Goal: Information Seeking & Learning: Understand process/instructions

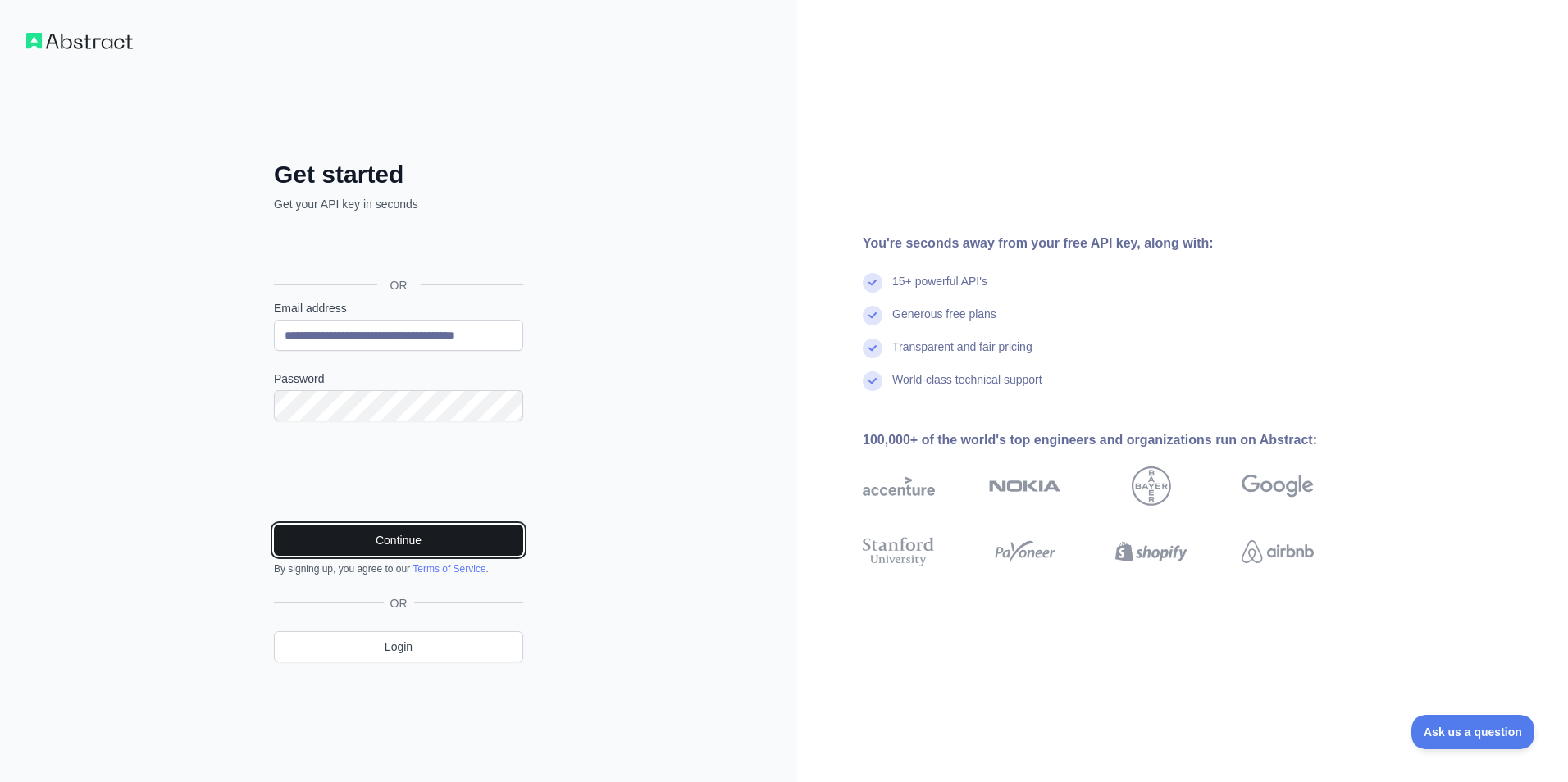
click at [358, 540] on button "Continue" at bounding box center [398, 541] width 250 height 31
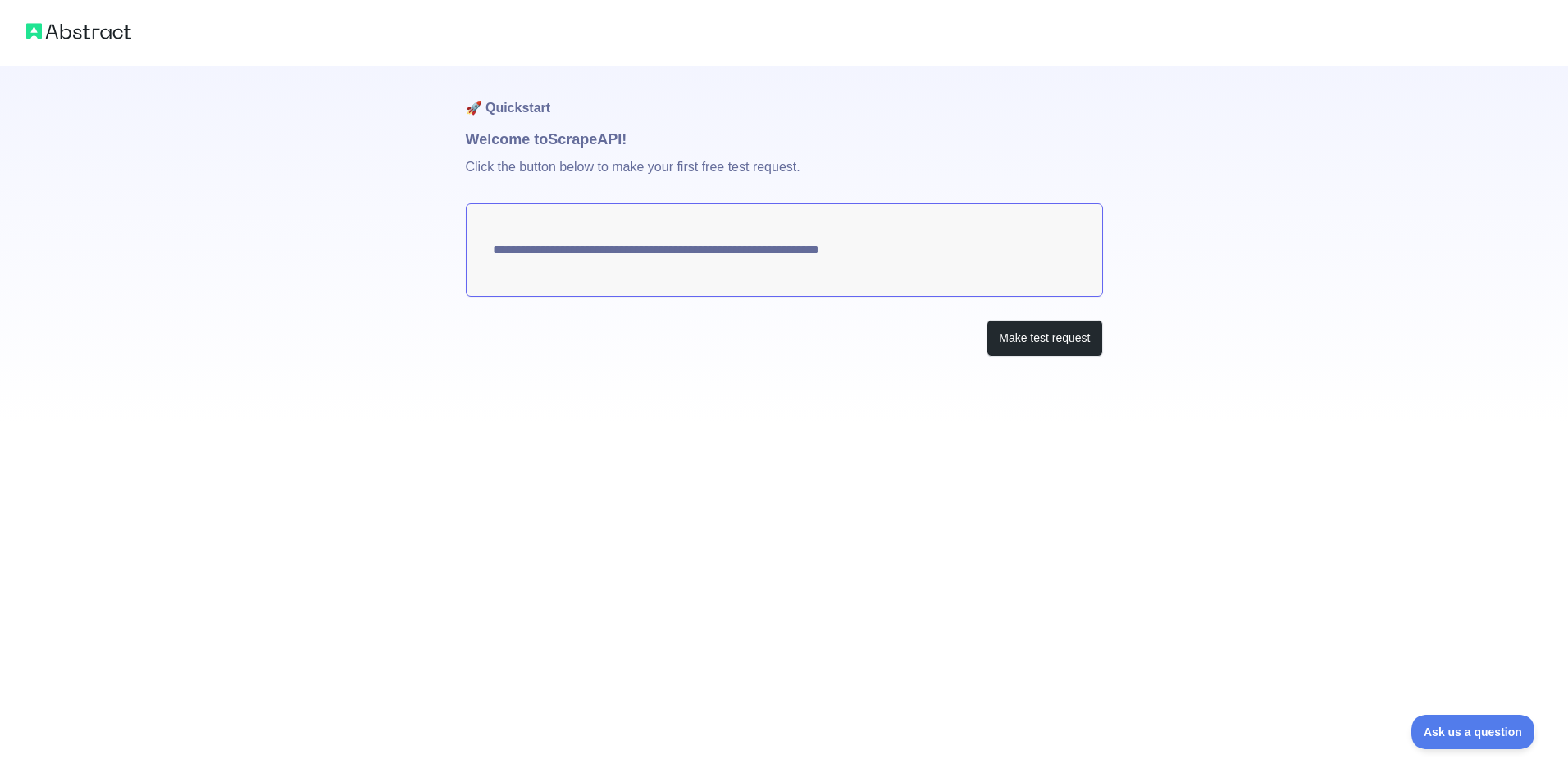
click at [513, 147] on h1 "Welcome to Scrape API!" at bounding box center [785, 139] width 638 height 23
click at [782, 178] on p "Click the button below to make your first free test request." at bounding box center [785, 177] width 638 height 53
click at [820, 257] on textarea "**********" at bounding box center [785, 250] width 638 height 93
click at [1038, 348] on button "Make test request" at bounding box center [1045, 338] width 116 height 37
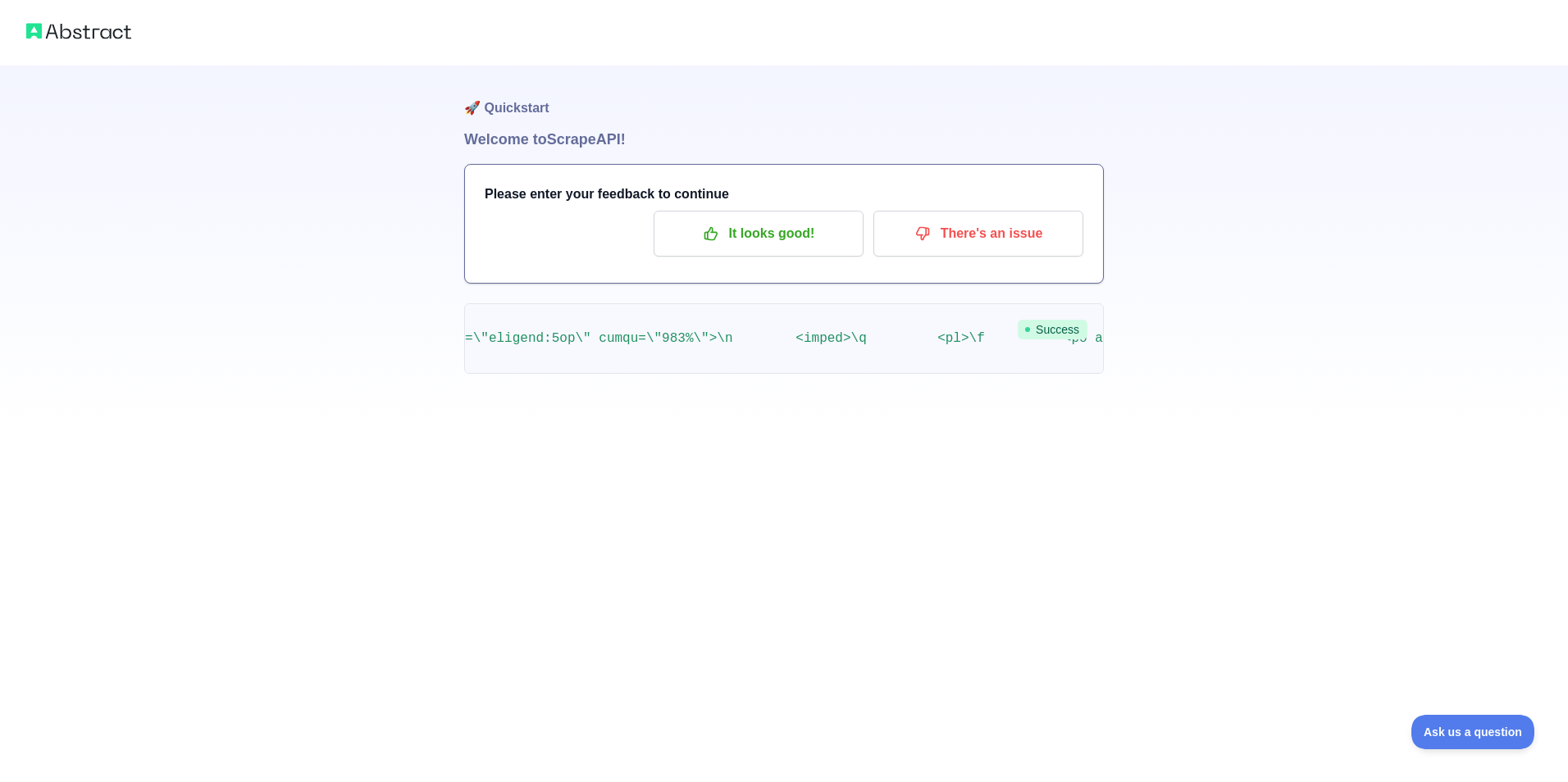
scroll to position [0, 6161]
click at [567, 390] on div "🚀 Quickstart Welcome to Scrape API! Please enter your feedback to continue It l…" at bounding box center [784, 252] width 639 height 374
click at [669, 391] on div "🚀 Quickstart Welcome to Scrape API! Please enter your feedback to continue It l…" at bounding box center [784, 252] width 639 height 374
click at [763, 370] on pre at bounding box center [784, 338] width 639 height 71
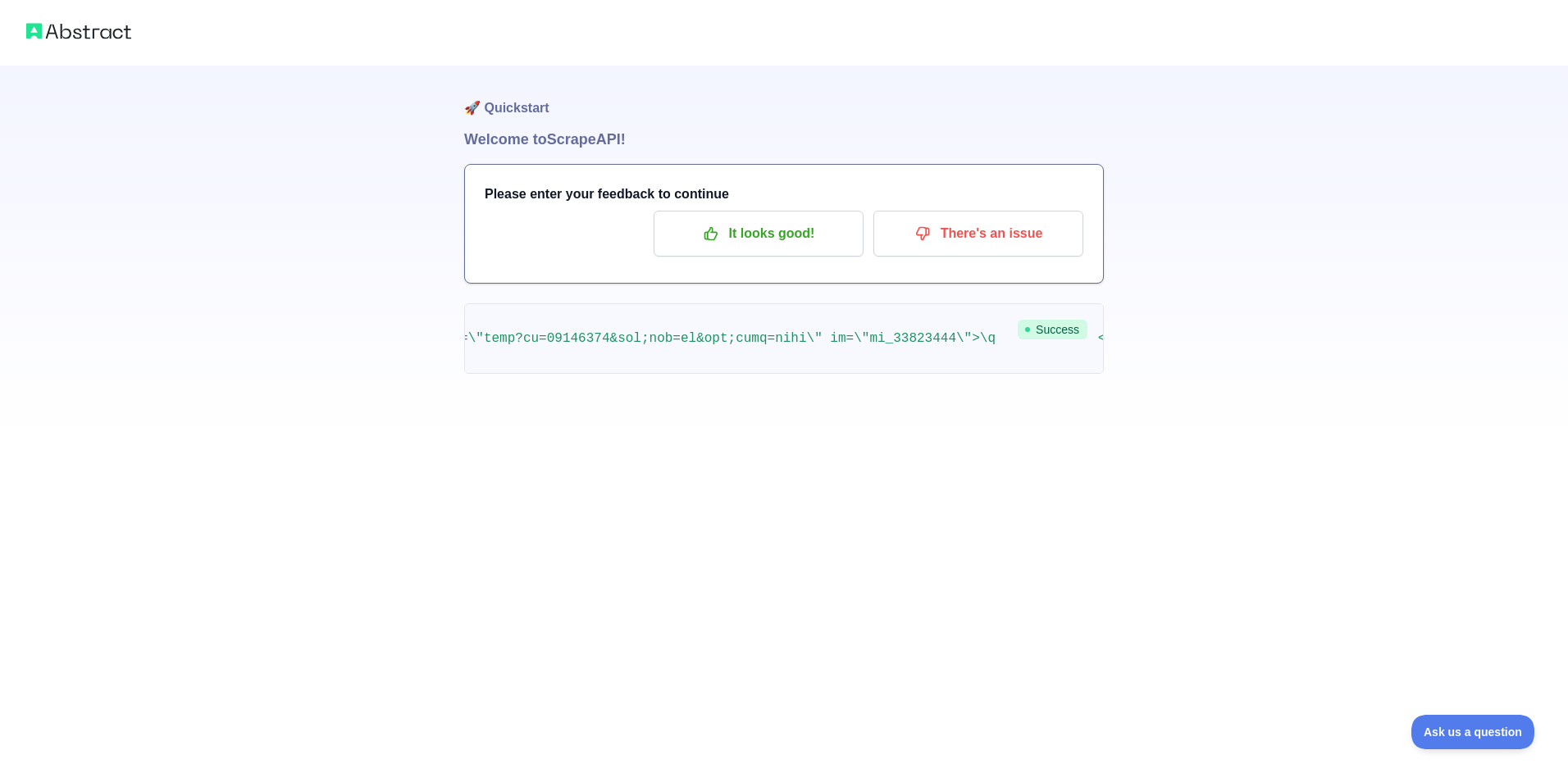
click at [763, 370] on pre at bounding box center [784, 338] width 639 height 71
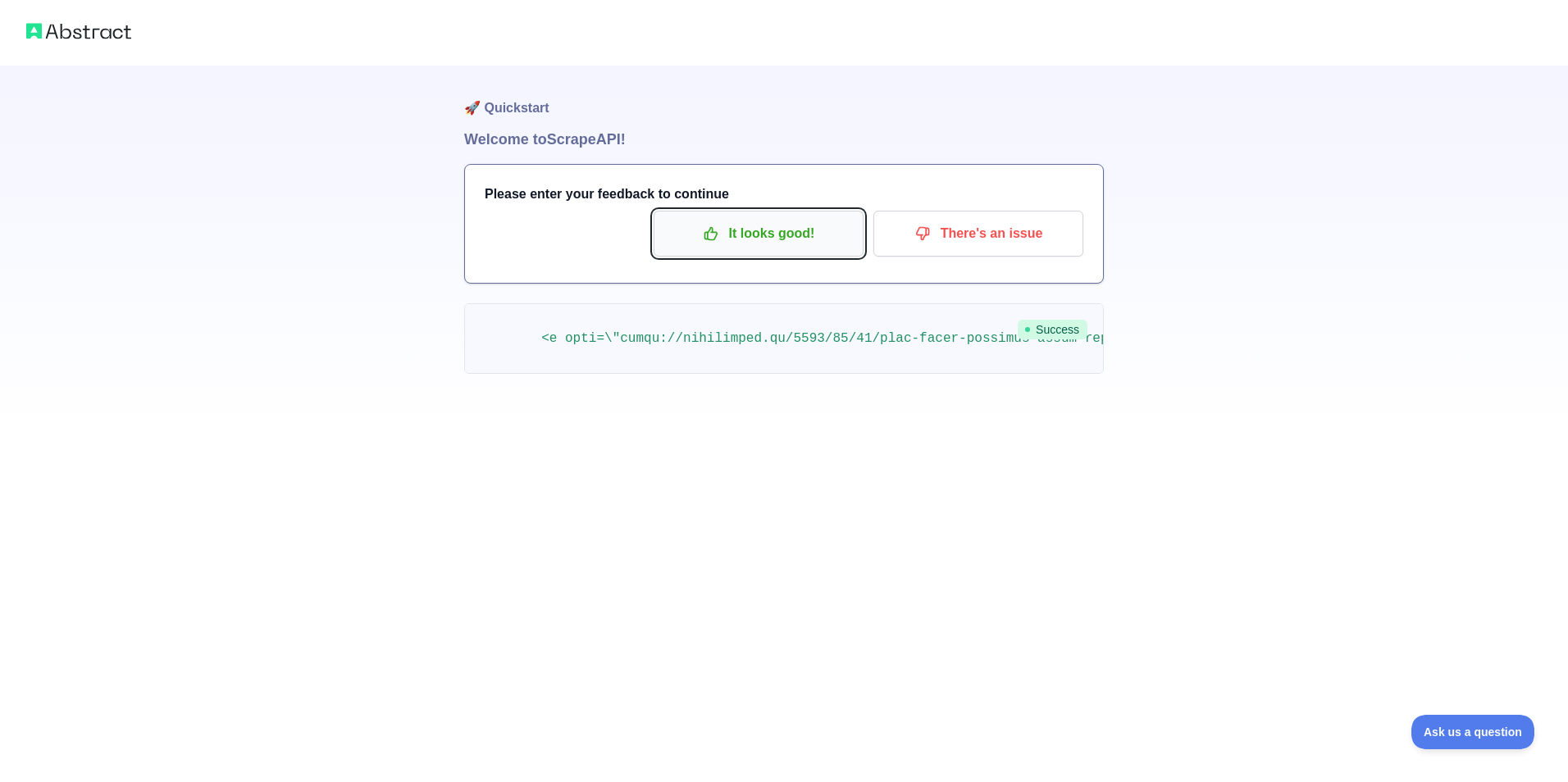
click at [801, 232] on p "It looks good!" at bounding box center [758, 234] width 185 height 28
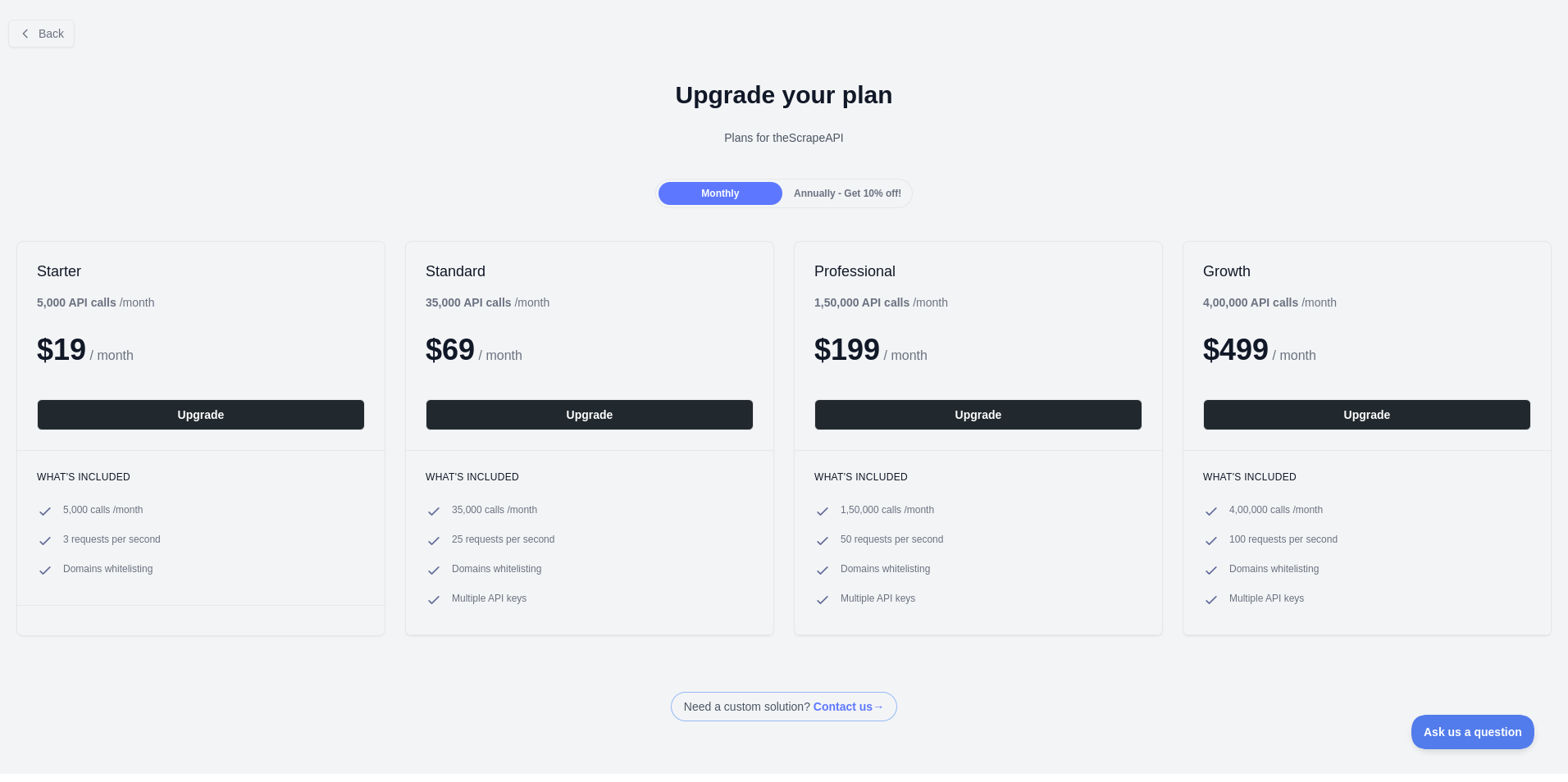
drag, startPoint x: 335, startPoint y: 90, endPoint x: 61, endPoint y: 60, distance: 275.6
click at [61, 60] on div "Back Upgrade your plan Plans for the Scrape API Monthly Annually - Get 10% off!…" at bounding box center [784, 364] width 1568 height 715
click at [41, 34] on span "Back" at bounding box center [52, 33] width 26 height 13
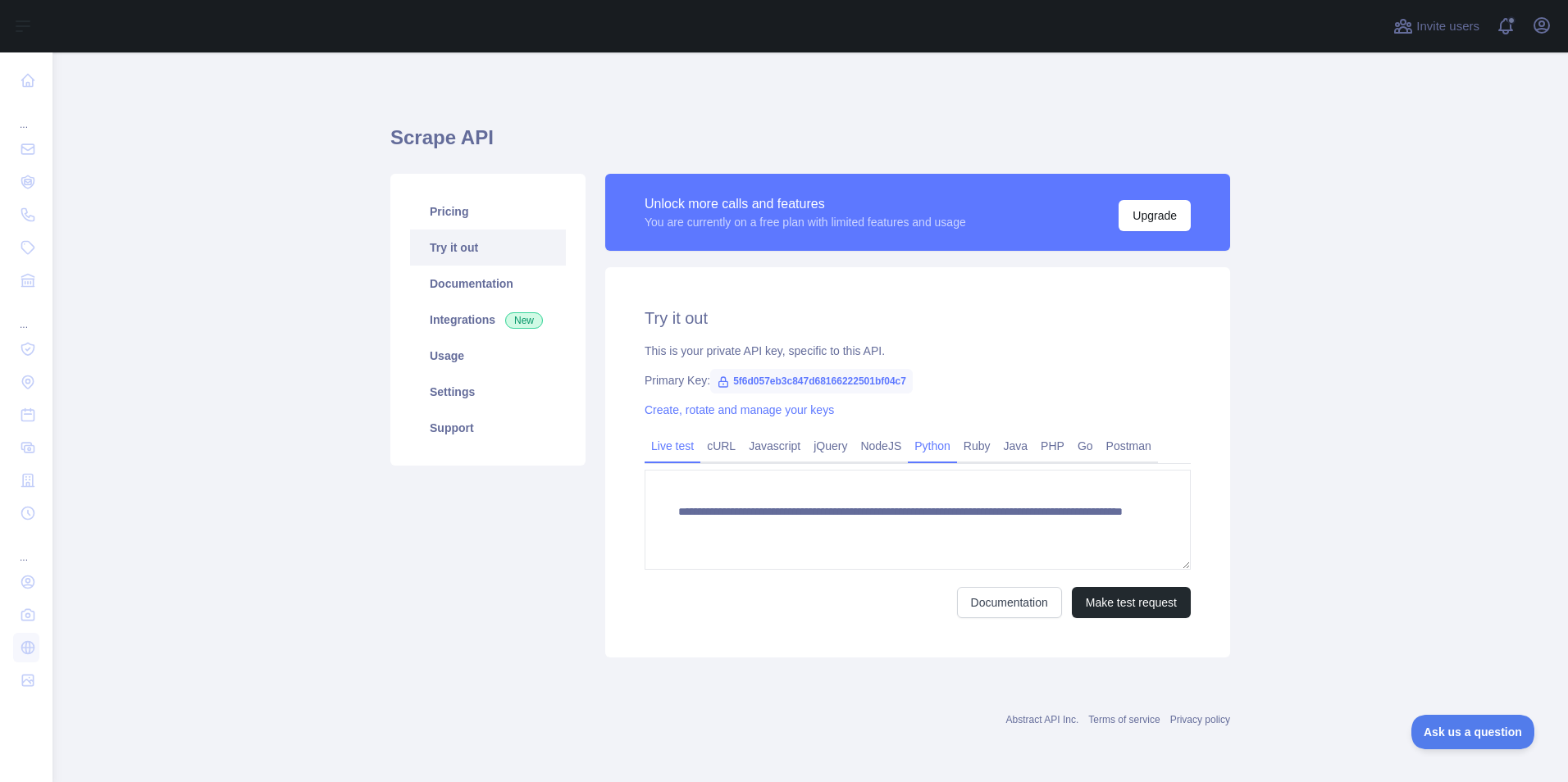
click at [908, 439] on link "Python" at bounding box center [932, 446] width 49 height 26
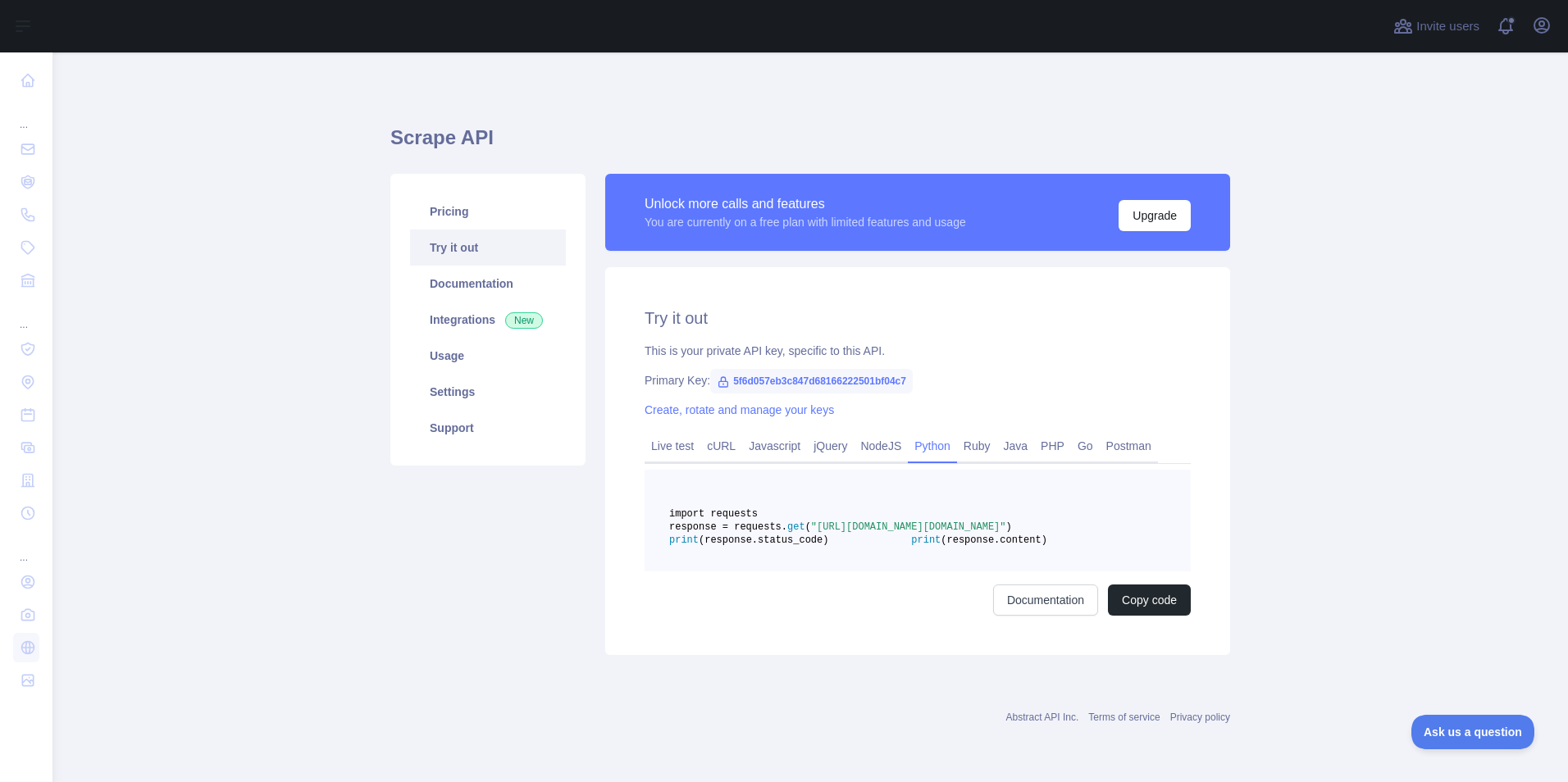
click at [828, 546] on span "(response.status_code)" at bounding box center [764, 540] width 130 height 11
click at [879, 572] on pre "import requests response = requests. get ( "[URL][DOMAIN_NAME][DOMAIN_NAME]" ) …" at bounding box center [918, 520] width 546 height 101
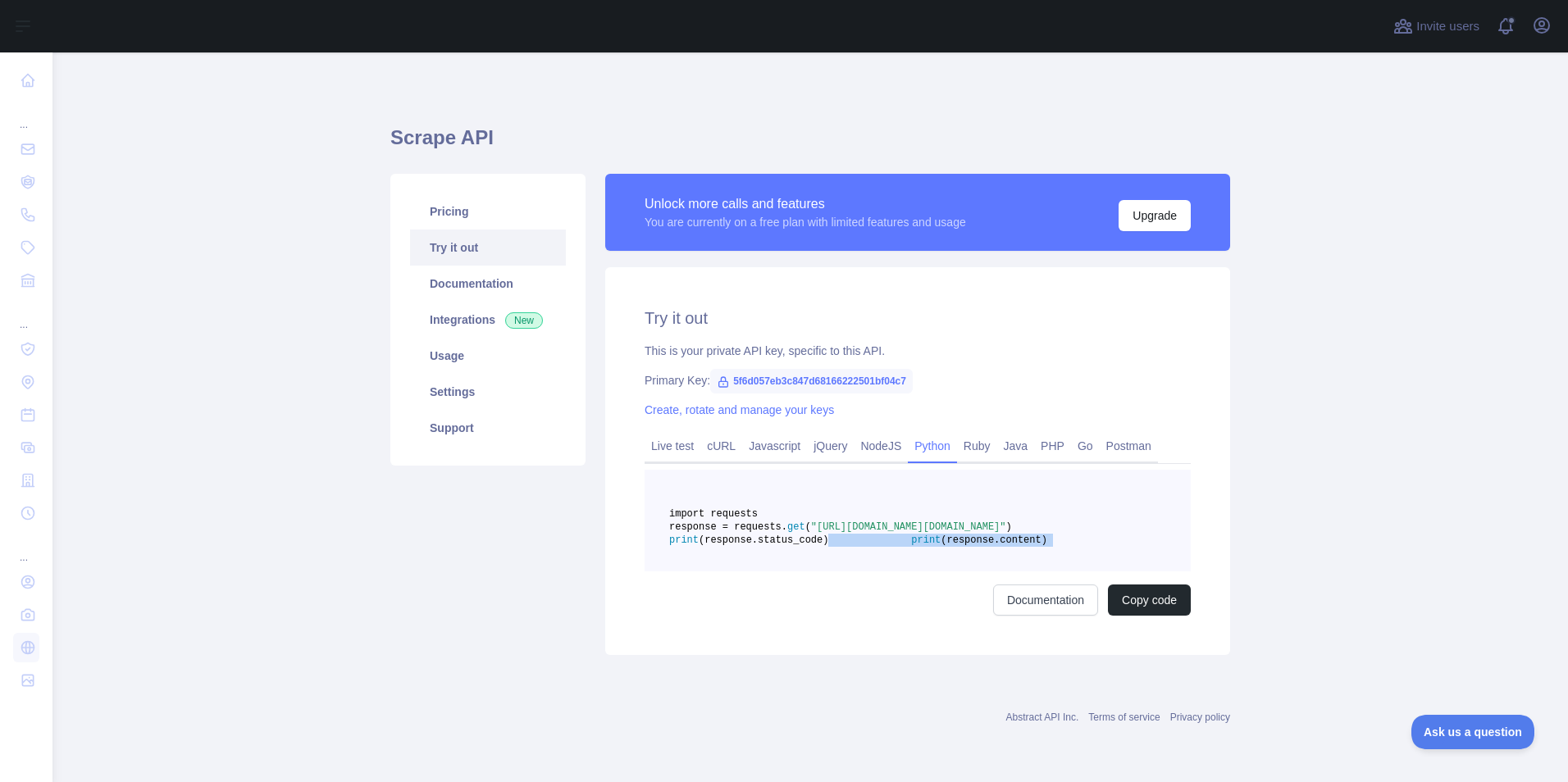
click at [879, 572] on pre "import requests response = requests. get ( "[URL][DOMAIN_NAME][DOMAIN_NAME]" ) …" at bounding box center [918, 520] width 546 height 101
drag, startPoint x: 879, startPoint y: 579, endPoint x: 832, endPoint y: 545, distance: 58.0
click at [832, 545] on pre "import requests response = requests. get ( "[URL][DOMAIN_NAME][DOMAIN_NAME]" ) …" at bounding box center [918, 520] width 546 height 101
click at [788, 533] on span "response = requests." at bounding box center [728, 527] width 118 height 11
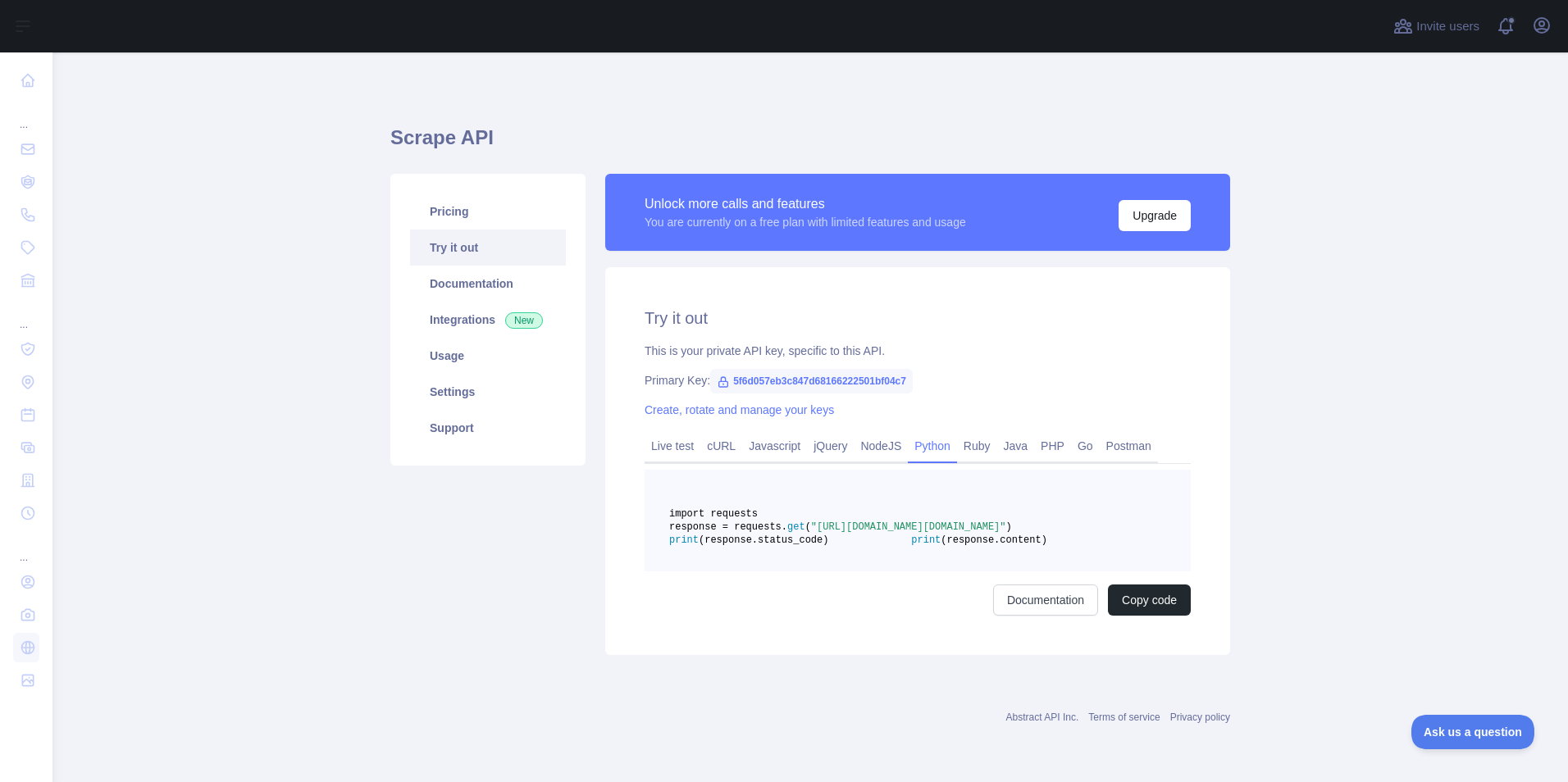
click at [788, 533] on span "response = requests." at bounding box center [728, 527] width 118 height 11
drag, startPoint x: 879, startPoint y: 542, endPoint x: 1064, endPoint y: 554, distance: 185.4
click at [1012, 533] on span "response = requests. get ( "[URL][DOMAIN_NAME][DOMAIN_NAME]" )" at bounding box center [840, 527] width 343 height 11
click at [1012, 533] on span ")" at bounding box center [1009, 527] width 6 height 11
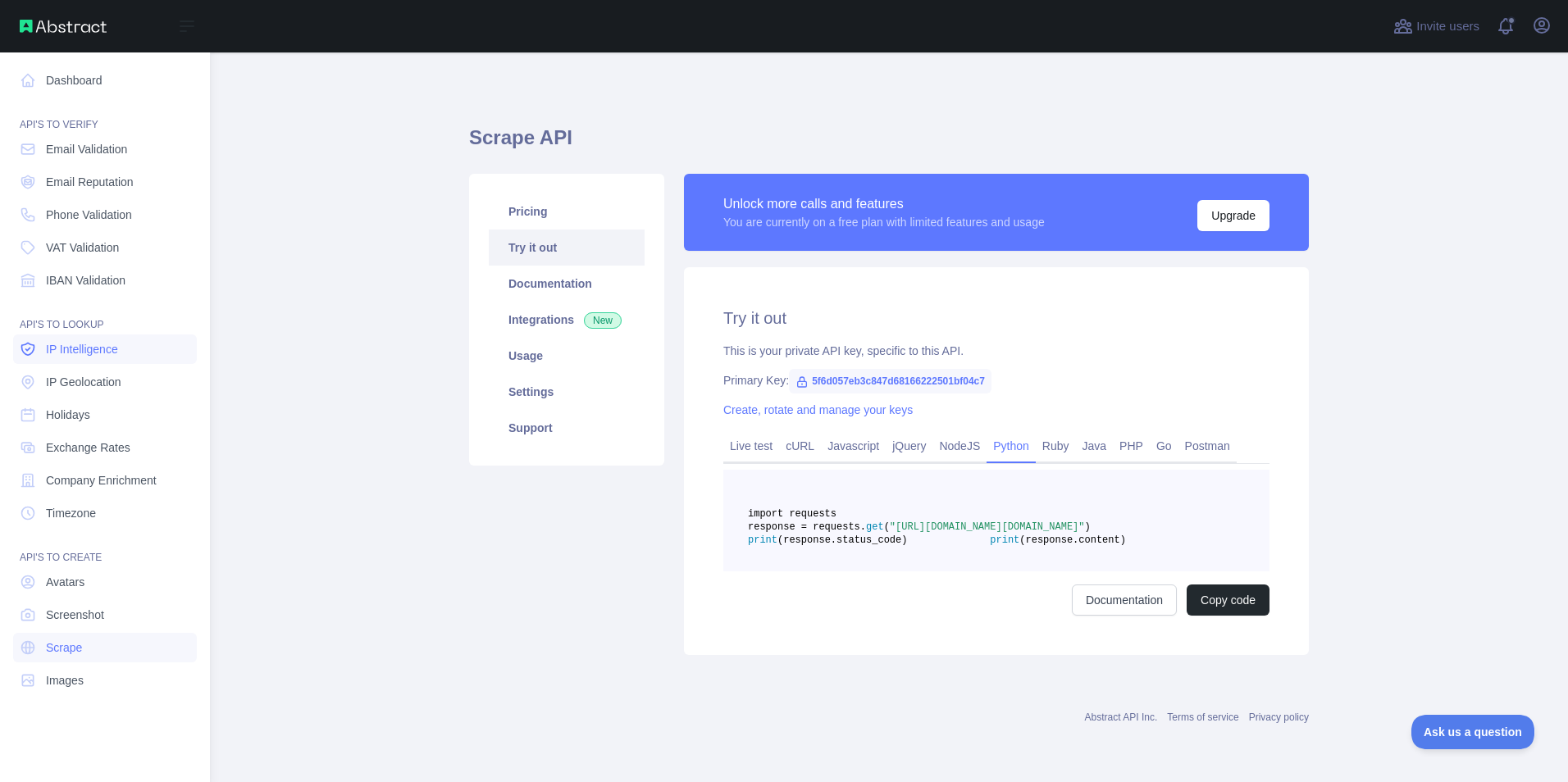
click at [97, 347] on span "IP Intelligence" at bounding box center [82, 349] width 72 height 17
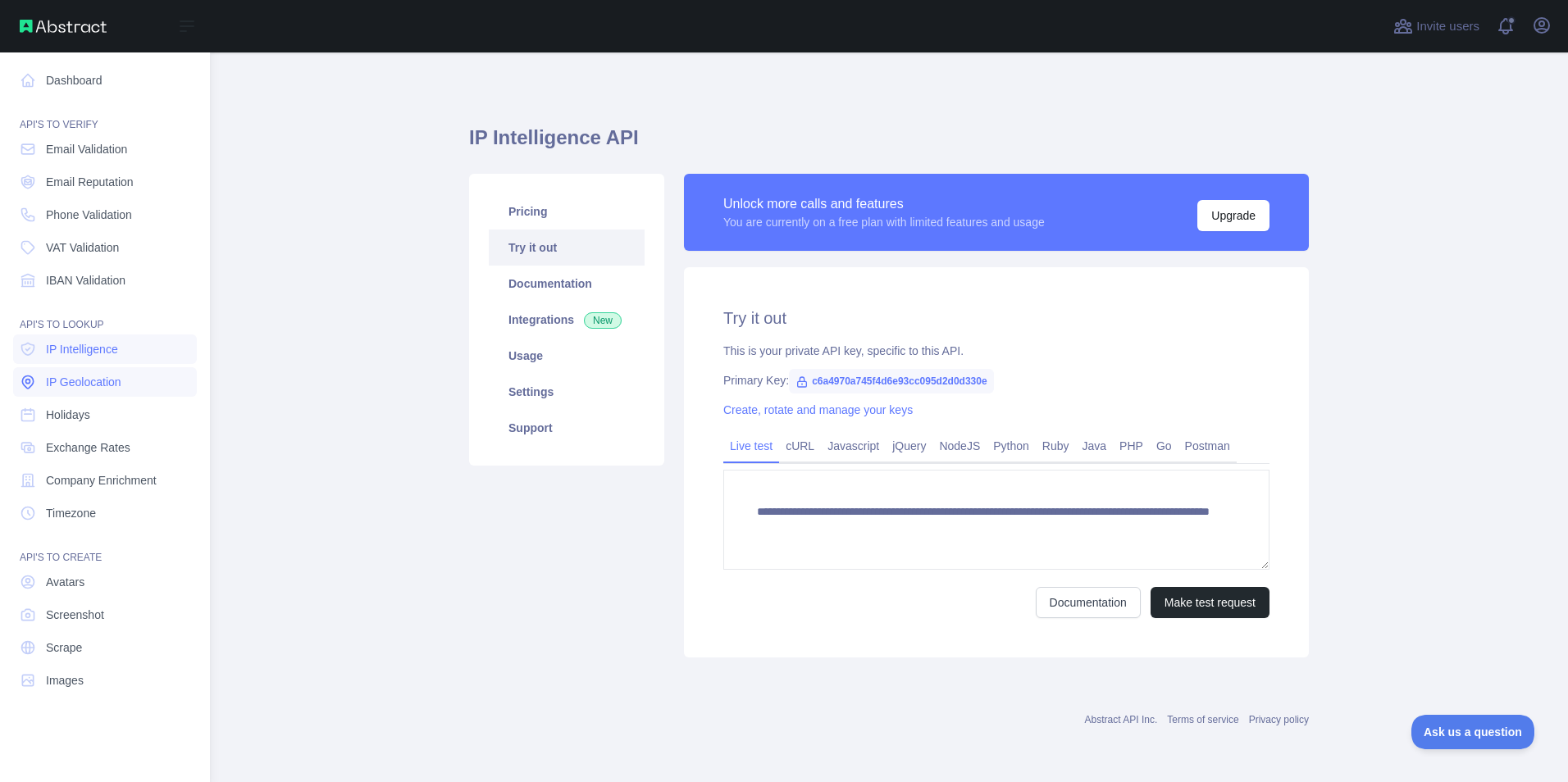
click at [94, 375] on span "IP Geolocation" at bounding box center [84, 382] width 76 height 17
click at [101, 353] on span "IP Intelligence" at bounding box center [82, 349] width 72 height 17
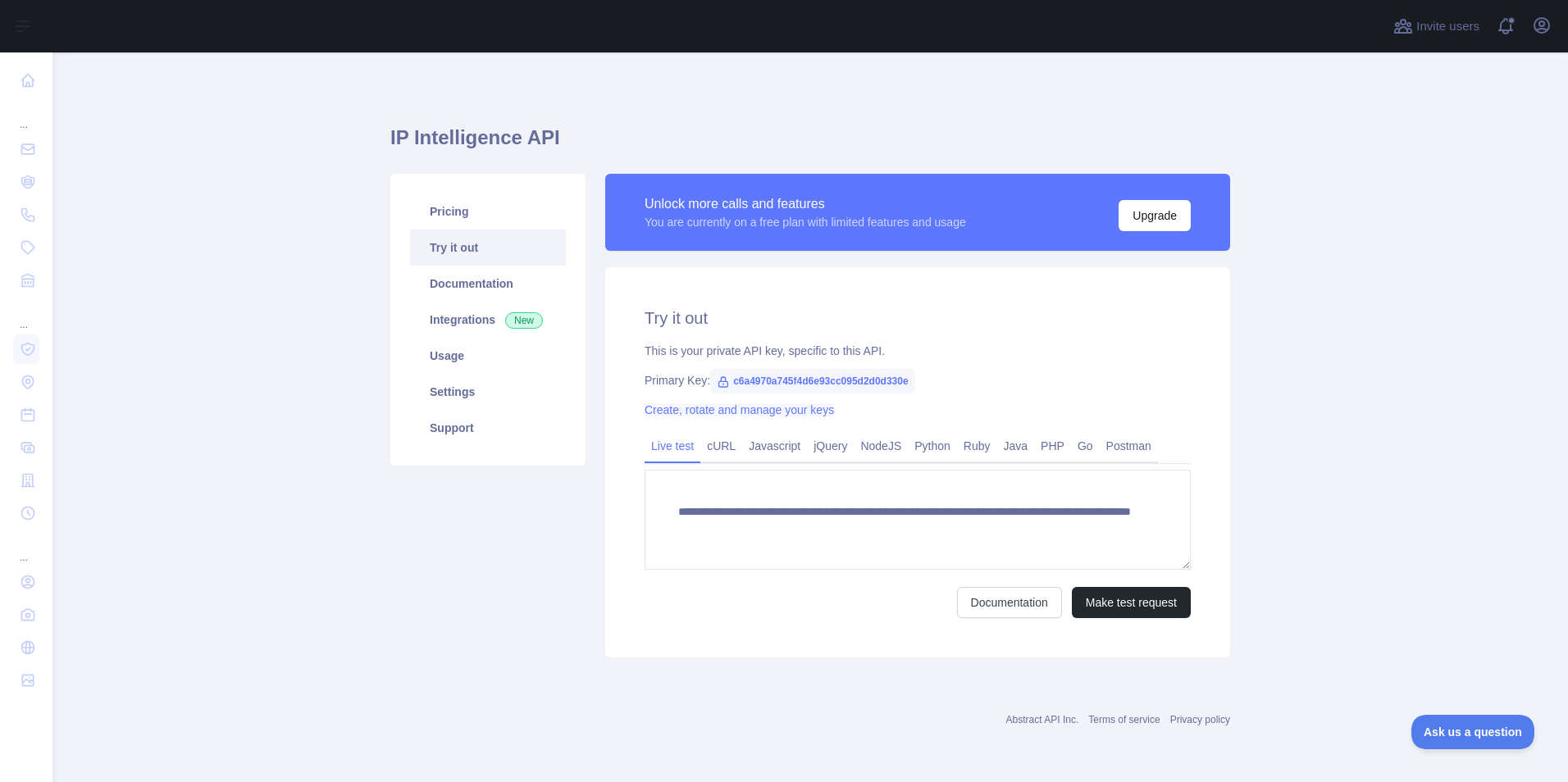
click at [696, 414] on link "Create, rotate and manage your keys" at bounding box center [740, 410] width 190 height 13
